Goal: Information Seeking & Learning: Check status

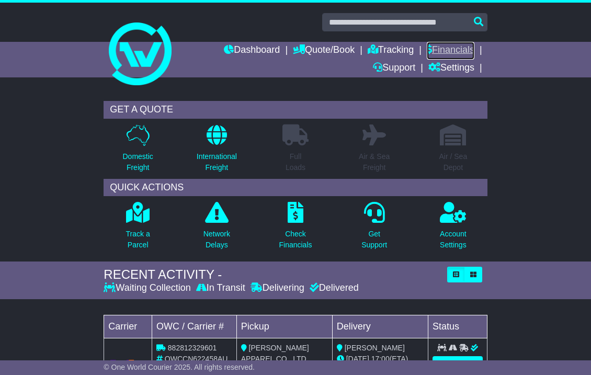
click at [444, 46] on link "Financials" at bounding box center [451, 51] width 48 height 18
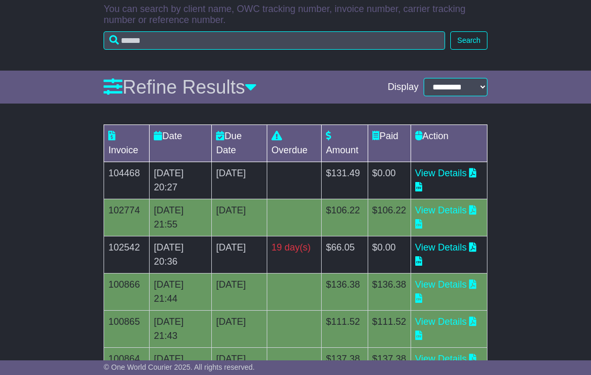
scroll to position [145, 0]
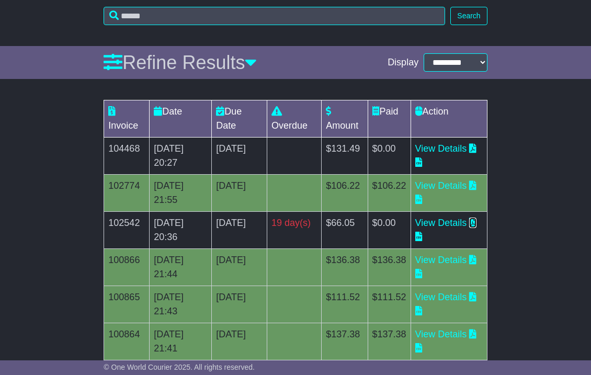
click at [469, 227] on icon at bounding box center [472, 222] width 7 height 9
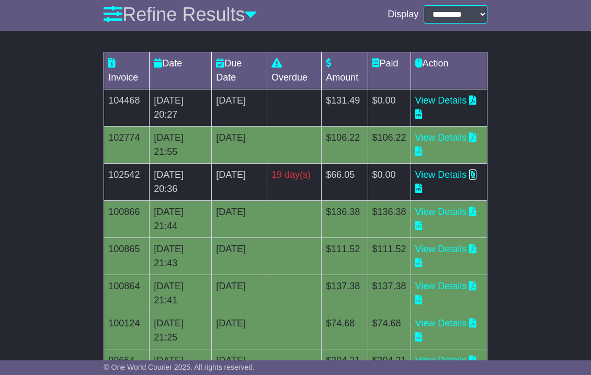
scroll to position [287, 0]
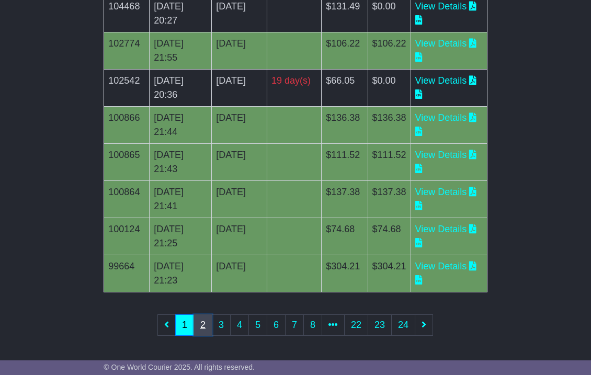
click at [203, 326] on link "2" at bounding box center [202, 324] width 19 height 21
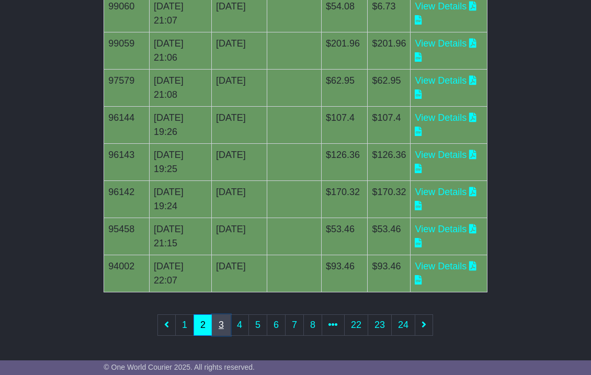
click at [220, 319] on link "3" at bounding box center [221, 324] width 19 height 21
click at [238, 324] on link "4" at bounding box center [239, 324] width 19 height 21
click at [259, 321] on link "5" at bounding box center [257, 324] width 19 height 21
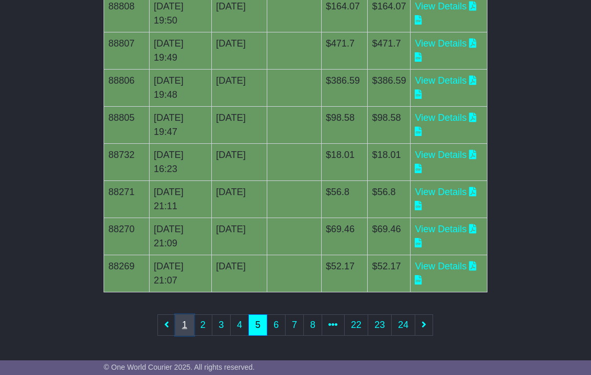
click at [183, 324] on link "1" at bounding box center [184, 324] width 19 height 21
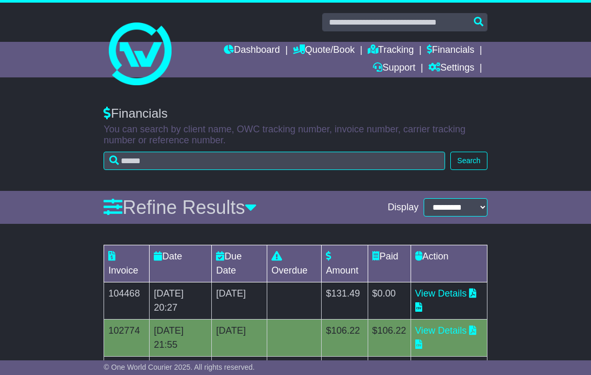
scroll to position [1, 0]
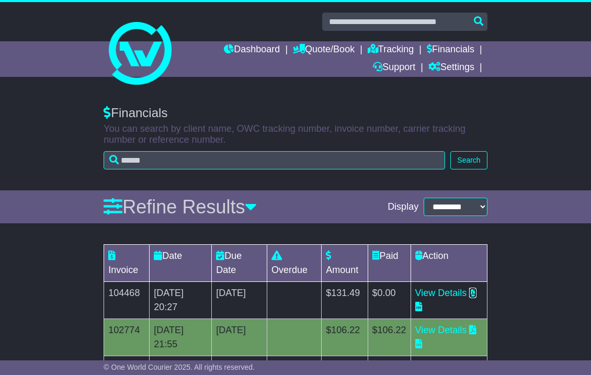
click at [469, 297] on icon at bounding box center [472, 292] width 7 height 9
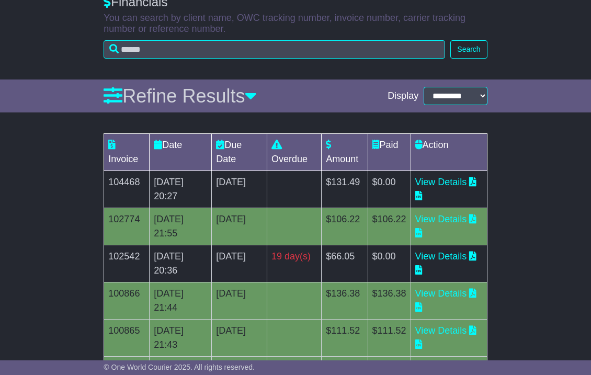
scroll to position [112, 0]
